Goal: Information Seeking & Learning: Check status

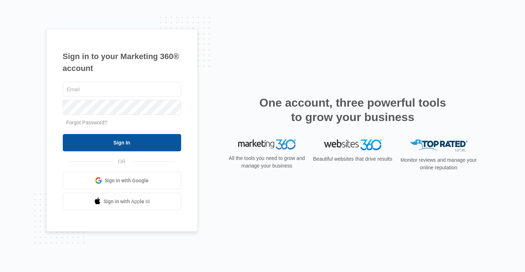
type input "[EMAIL_ADDRESS][DOMAIN_NAME]"
click at [153, 146] on input "Sign In" at bounding box center [122, 142] width 118 height 17
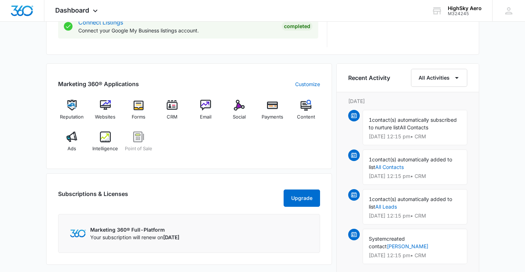
scroll to position [408, 0]
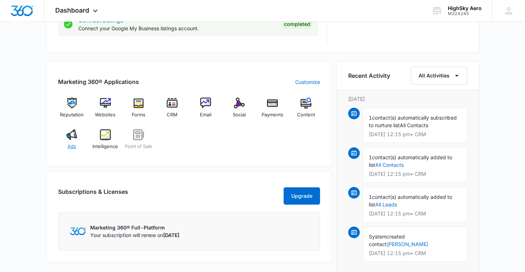
click at [75, 137] on img at bounding box center [71, 134] width 11 height 11
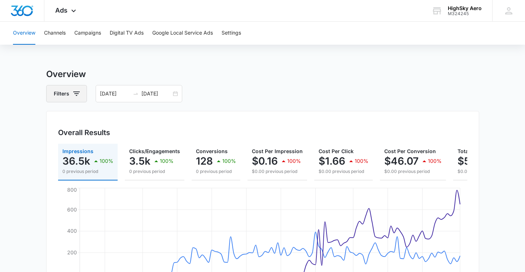
click at [60, 88] on button "Filters" at bounding box center [66, 93] width 41 height 17
click at [61, 34] on button "Channels" at bounding box center [55, 33] width 22 height 23
click at [90, 41] on button "Campaigns" at bounding box center [87, 33] width 27 height 23
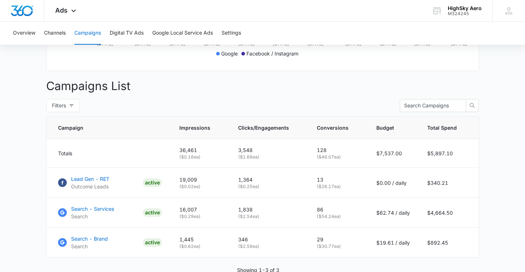
scroll to position [272, 0]
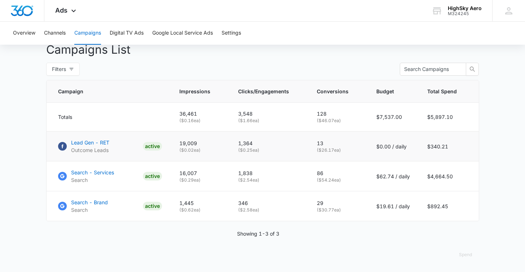
drag, startPoint x: 315, startPoint y: 145, endPoint x: 332, endPoint y: 159, distance: 22.1
click at [332, 159] on td "13 ( $26.17 ea)" at bounding box center [338, 147] width 60 height 30
drag, startPoint x: 317, startPoint y: 175, endPoint x: 328, endPoint y: 175, distance: 11.2
click at [328, 175] on td "86 ( $54.24 ea)" at bounding box center [338, 177] width 60 height 30
click at [363, 246] on div "Spend" at bounding box center [262, 254] width 433 height 17
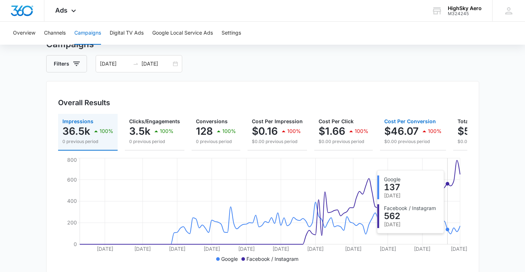
scroll to position [16, 0]
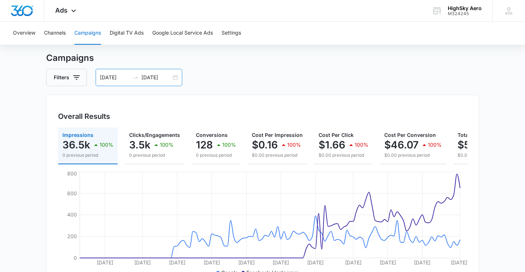
click at [177, 80] on div "03/01/2025 06/30/2025" at bounding box center [139, 77] width 87 height 17
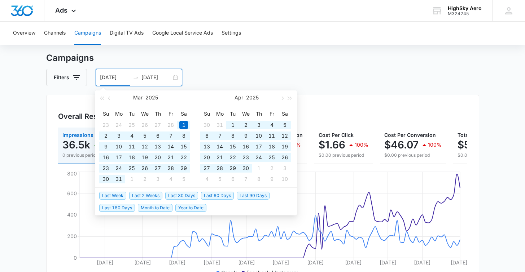
click at [193, 206] on span "Year to Date" at bounding box center [190, 208] width 31 height 8
type input "01/01/2025"
type input "09/09/2025"
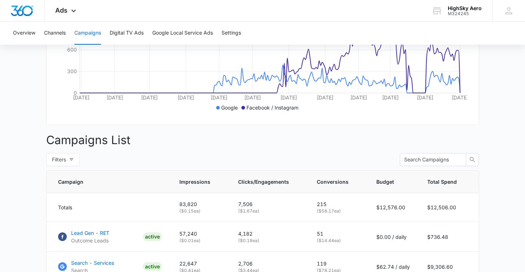
scroll to position [0, 0]
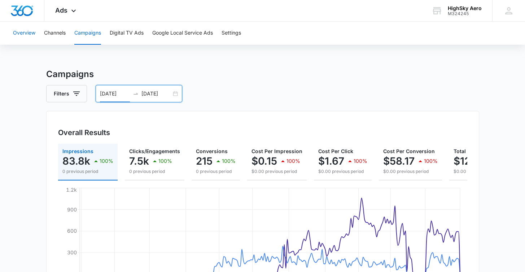
click at [32, 31] on button "Overview" at bounding box center [24, 33] width 22 height 23
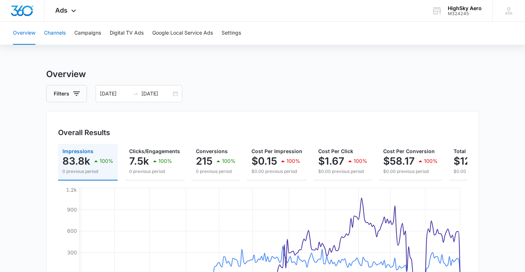
click at [54, 34] on button "Channels" at bounding box center [55, 33] width 22 height 23
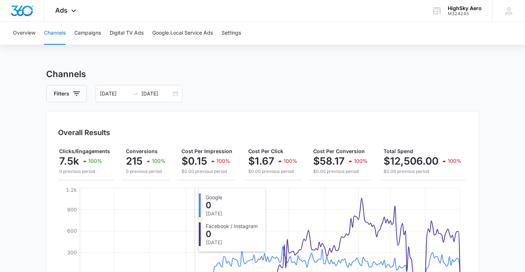
scroll to position [6, 0]
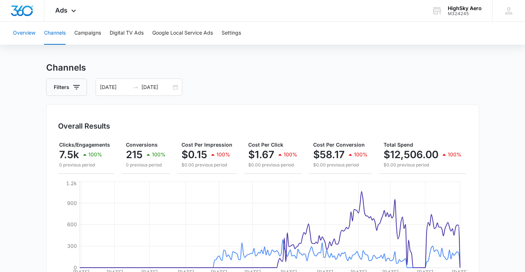
click at [26, 28] on button "Overview" at bounding box center [24, 33] width 22 height 23
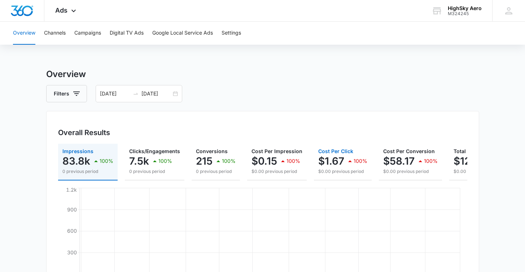
scroll to position [0, 70]
